Goal: Navigation & Orientation: Find specific page/section

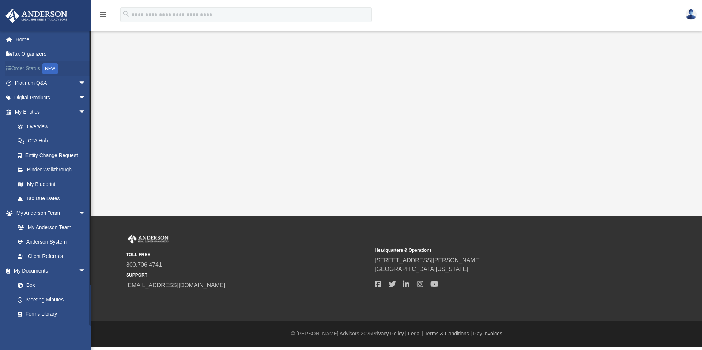
click at [30, 68] on link "Order Status NEW" at bounding box center [51, 68] width 92 height 15
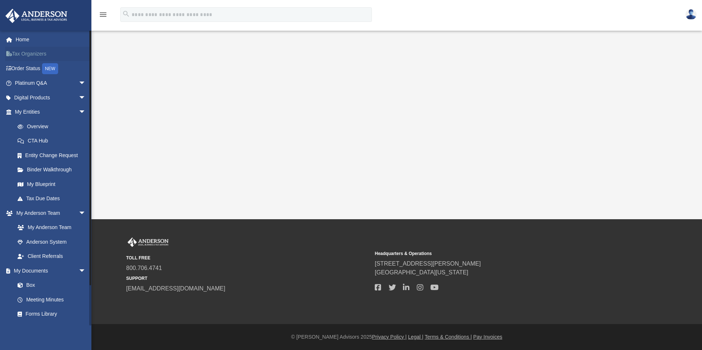
click at [32, 53] on link "Tax Organizers" at bounding box center [51, 54] width 92 height 15
click at [31, 85] on link "Platinum Q&A arrow_drop_down" at bounding box center [51, 83] width 92 height 15
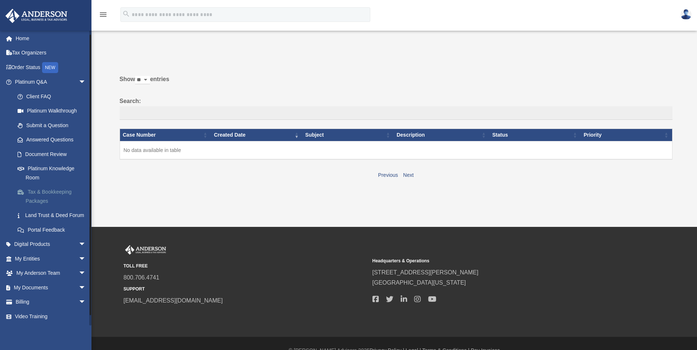
scroll to position [10, 0]
click at [79, 274] on span "arrow_drop_down" at bounding box center [86, 273] width 15 height 15
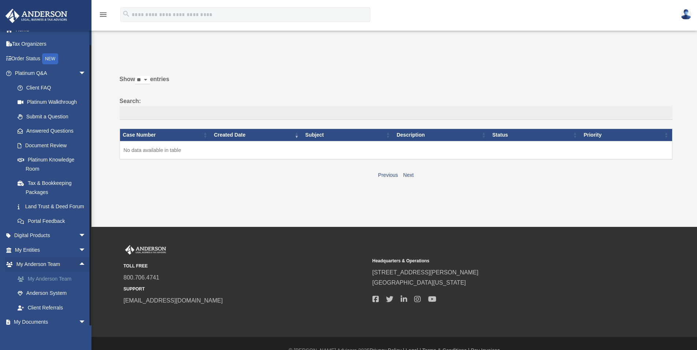
click at [39, 286] on link "My Anderson Team" at bounding box center [53, 279] width 87 height 15
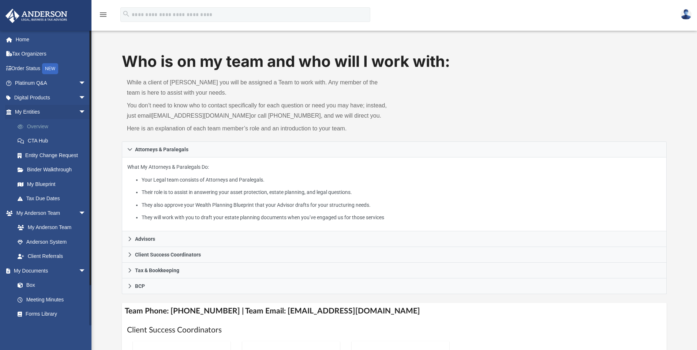
click at [44, 127] on link "Overview" at bounding box center [53, 126] width 87 height 15
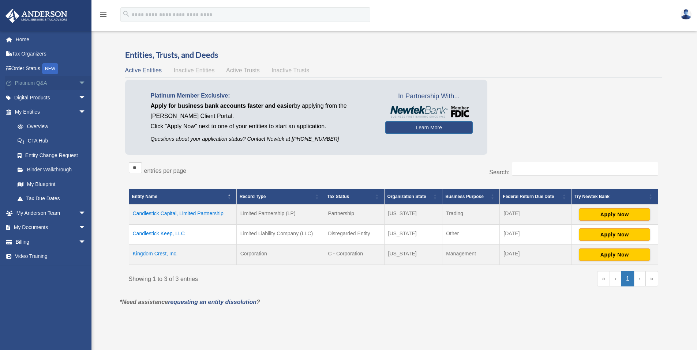
click at [43, 82] on link "Platinum Q&A arrow_drop_down" at bounding box center [51, 83] width 92 height 15
